Goal: Navigation & Orientation: Find specific page/section

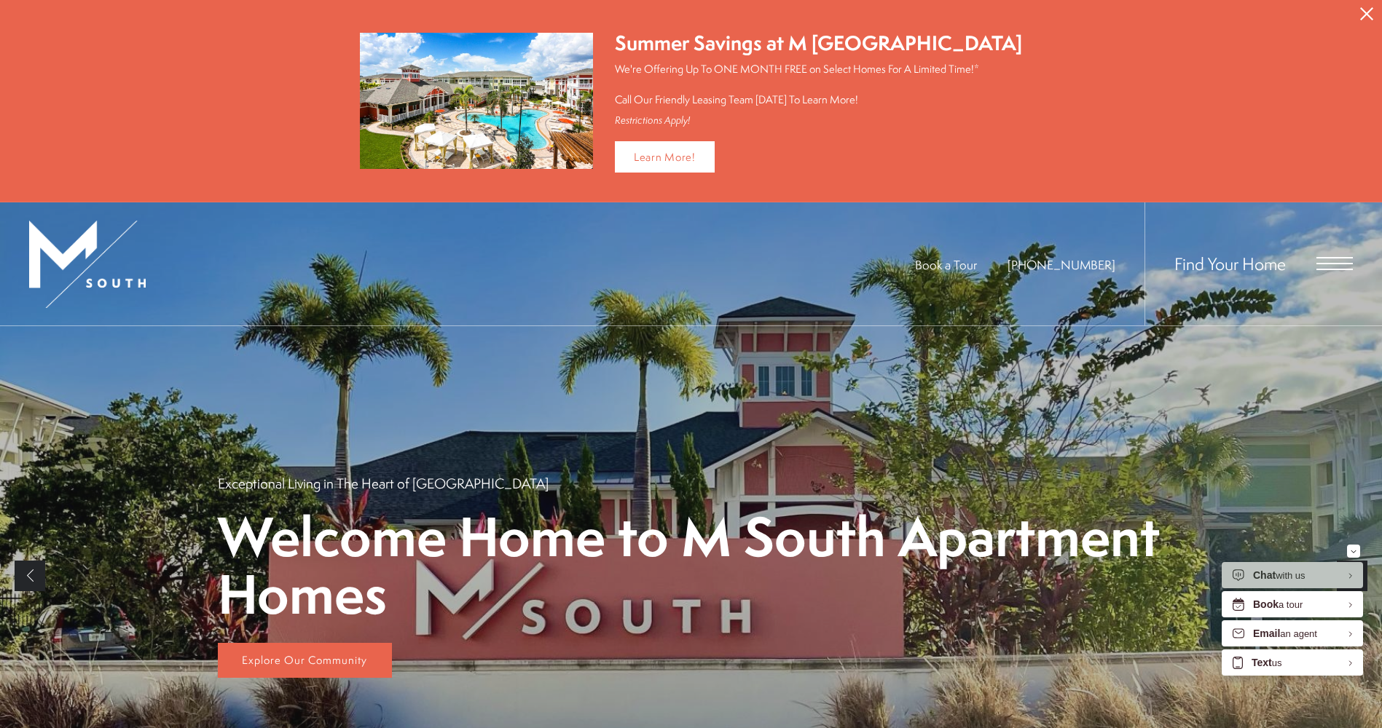
click at [1338, 267] on span "Open Menu" at bounding box center [1334, 263] width 36 height 13
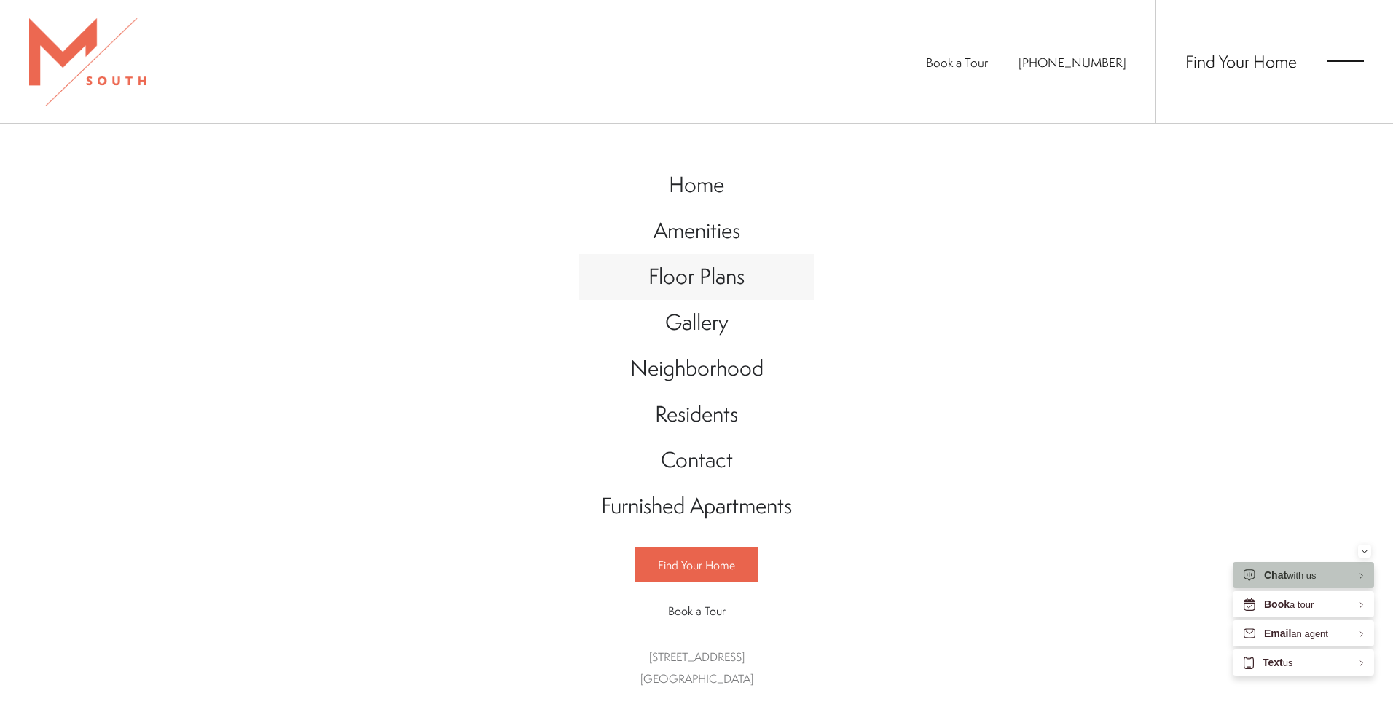
click at [696, 273] on span "Floor Plans" at bounding box center [696, 277] width 96 height 30
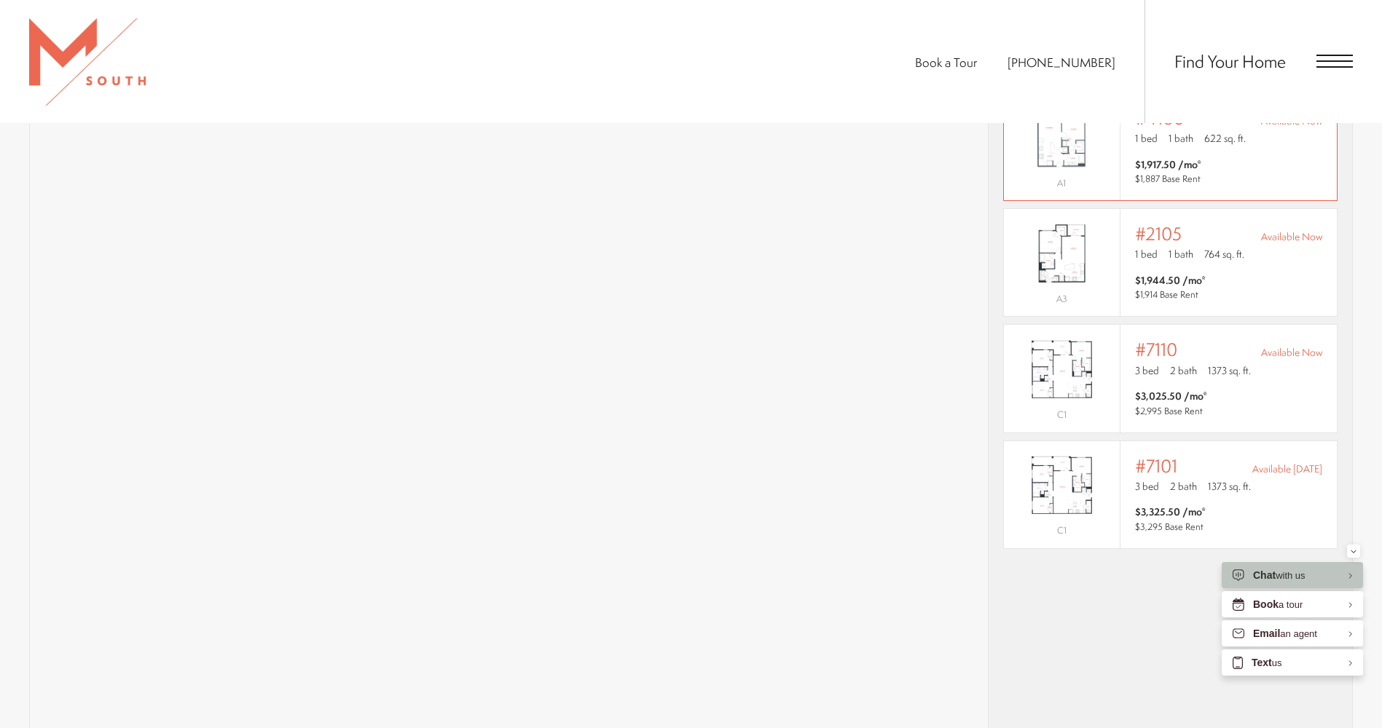
scroll to position [1238, 0]
